Goal: Information Seeking & Learning: Find specific fact

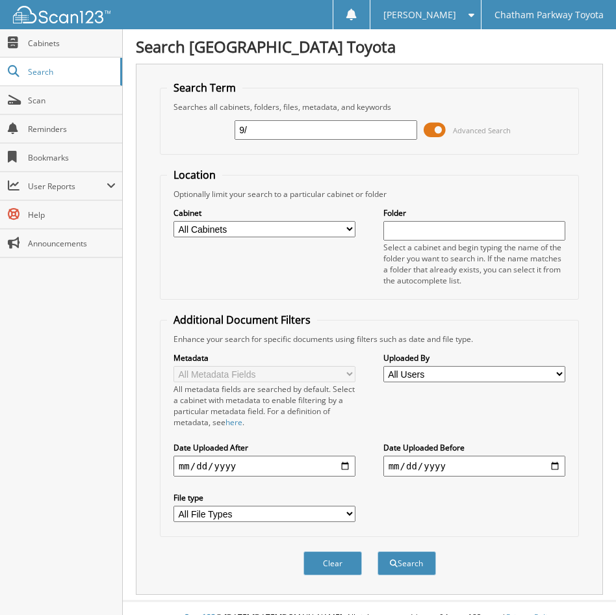
click at [300, 127] on input "9/" at bounding box center [325, 129] width 182 height 19
type input "9"
click at [64, 51] on link "Cabinets" at bounding box center [61, 43] width 122 height 28
click at [272, 134] on input "text" at bounding box center [325, 129] width 182 height 19
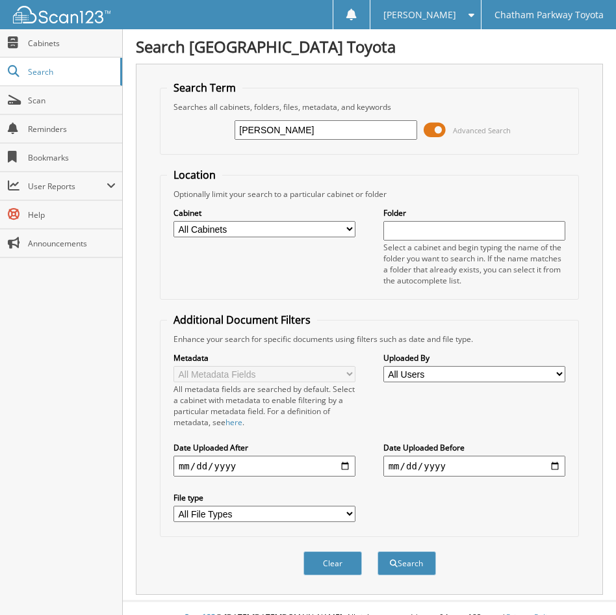
type input "[PERSON_NAME]"
click at [377, 551] on button "Search" at bounding box center [406, 563] width 58 height 24
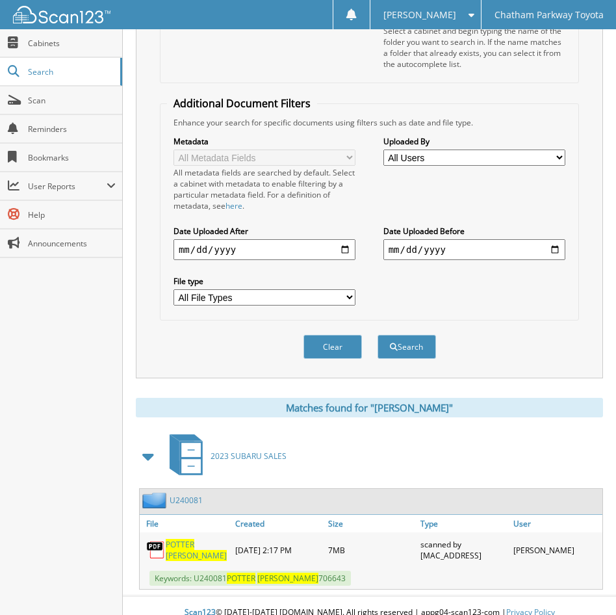
scroll to position [231, 0]
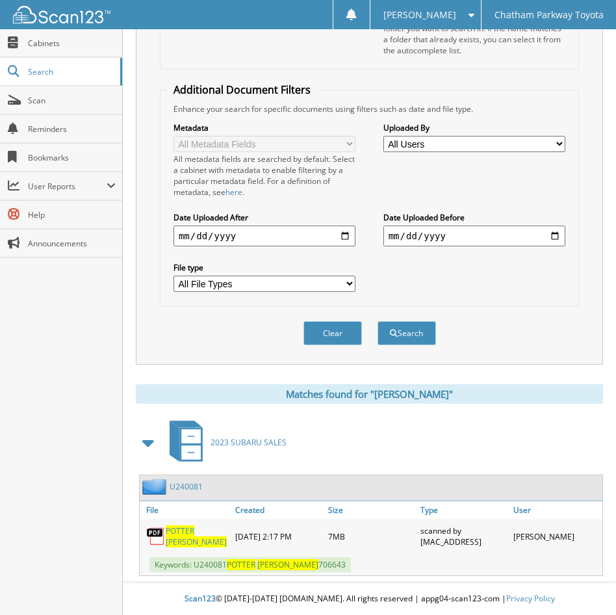
click at [192, 488] on link "U240081" at bounding box center [186, 486] width 33 height 11
